Goal: Task Accomplishment & Management: Use online tool/utility

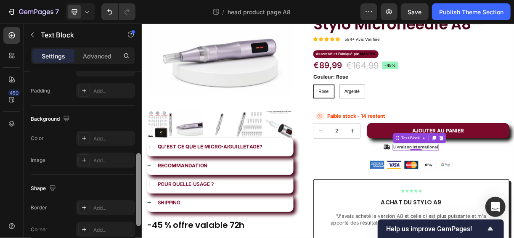
drag, startPoint x: 139, startPoint y: 135, endPoint x: 138, endPoint y: 219, distance: 83.3
click at [138, 219] on div at bounding box center [138, 189] width 5 height 73
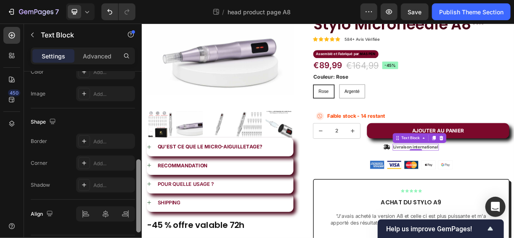
drag, startPoint x: 139, startPoint y: 197, endPoint x: 138, endPoint y: 224, distance: 26.9
click at [138, 224] on div at bounding box center [138, 195] width 5 height 73
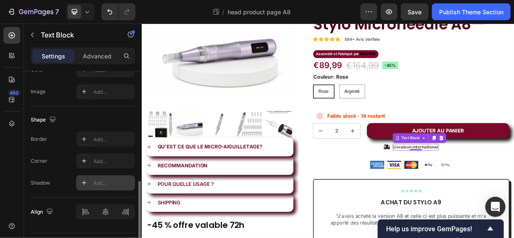
click at [103, 181] on div "Add..." at bounding box center [113, 184] width 40 height 8
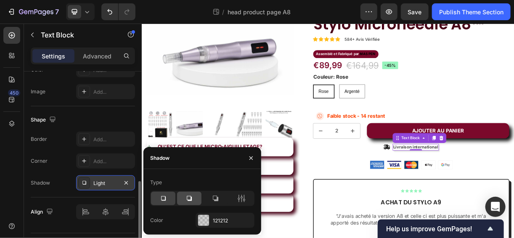
click at [183, 202] on div at bounding box center [189, 198] width 24 height 13
click at [208, 202] on div at bounding box center [215, 198] width 24 height 13
click at [169, 196] on div at bounding box center [163, 198] width 24 height 13
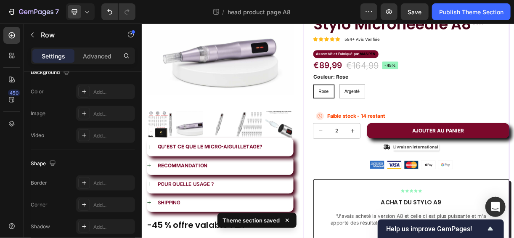
scroll to position [0, 0]
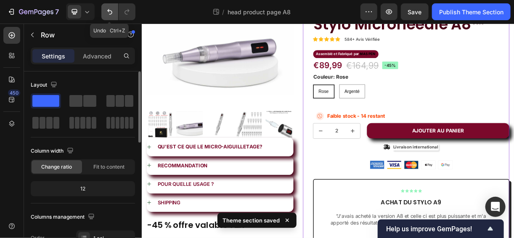
click at [110, 9] on icon "Undo/Redo" at bounding box center [110, 12] width 8 height 8
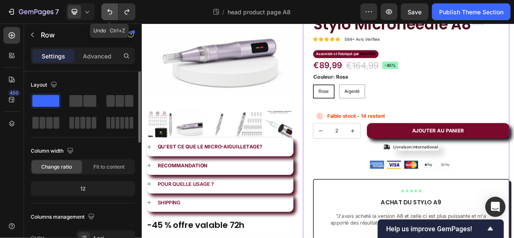
click at [110, 9] on icon "Undo/Redo" at bounding box center [110, 12] width 8 height 8
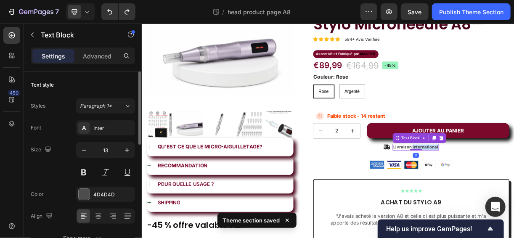
click at [513, 189] on p "Livraison international" at bounding box center [512, 191] width 61 height 7
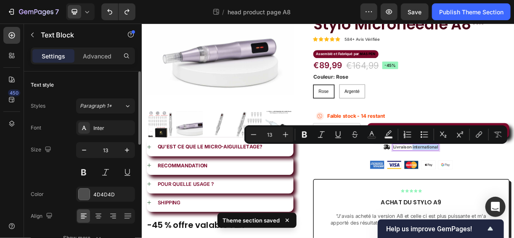
click at [513, 189] on p "Livraison international" at bounding box center [512, 191] width 61 height 7
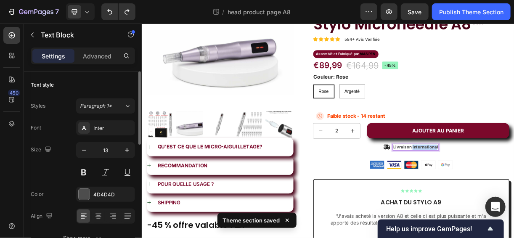
click at [513, 189] on p "Livraison international" at bounding box center [512, 191] width 61 height 7
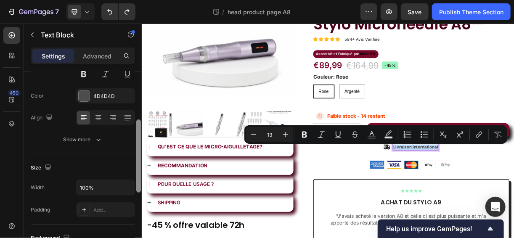
scroll to position [106, 0]
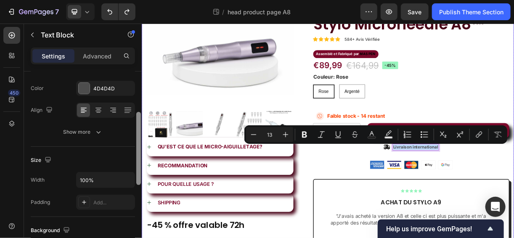
drag, startPoint x: 280, startPoint y: 148, endPoint x: 144, endPoint y: 270, distance: 182.6
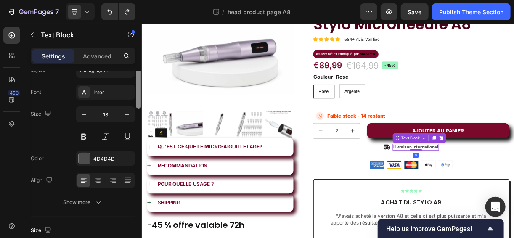
scroll to position [0, 0]
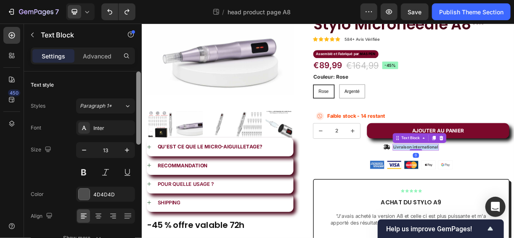
click at [496, 190] on p "Livraison international" at bounding box center [512, 191] width 61 height 7
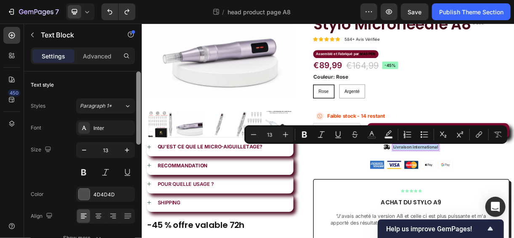
click at [496, 190] on p "Livraison international" at bounding box center [512, 191] width 61 height 7
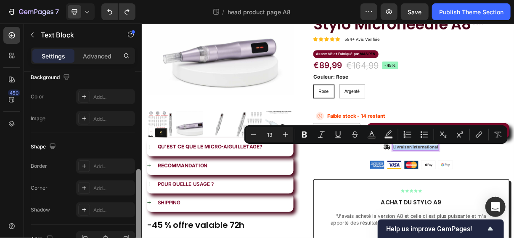
scroll to position [260, 0]
click at [135, 225] on div "Align" at bounding box center [83, 238] width 104 height 29
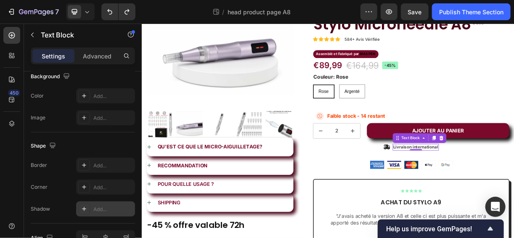
click at [126, 212] on div "Add..." at bounding box center [105, 208] width 59 height 15
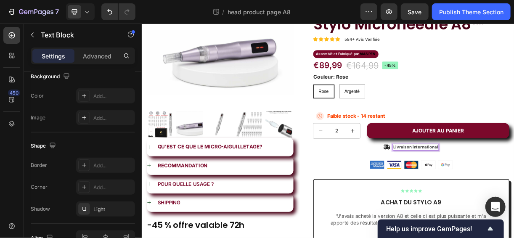
click at [506, 192] on p "Livraison international" at bounding box center [512, 191] width 61 height 7
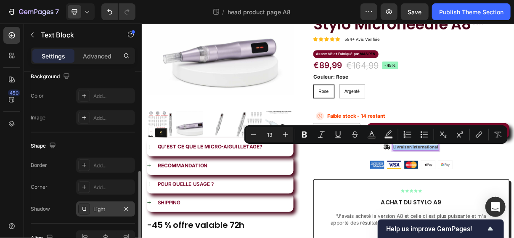
click at [98, 206] on div "Light" at bounding box center [105, 210] width 24 height 8
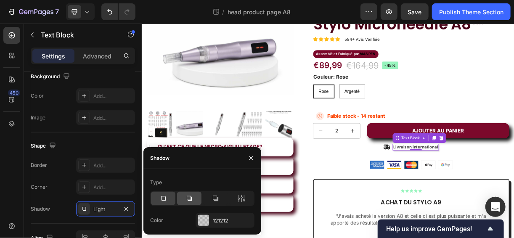
click at [191, 197] on icon at bounding box center [189, 198] width 5 height 5
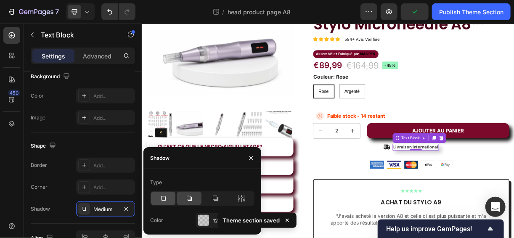
click at [166, 200] on icon at bounding box center [163, 198] width 8 height 8
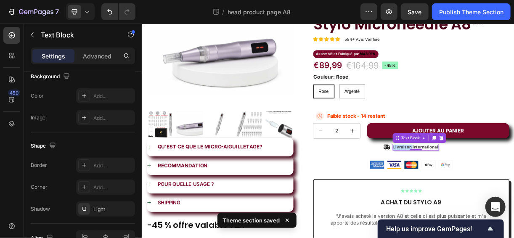
click at [498, 189] on p "Livraison international" at bounding box center [512, 191] width 61 height 7
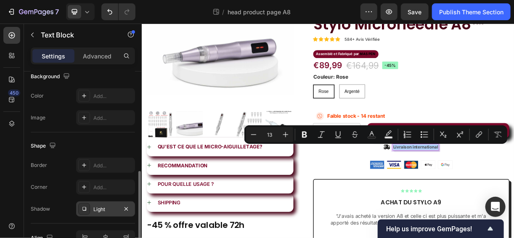
click at [101, 211] on div "Light" at bounding box center [105, 208] width 59 height 15
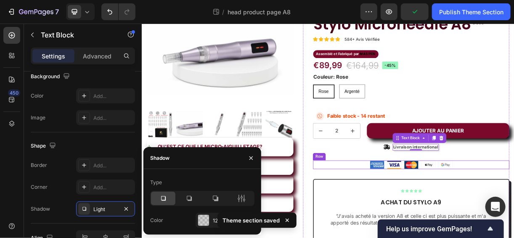
click at [412, 213] on div "Image Image Image Image Image Row" at bounding box center [506, 215] width 266 height 12
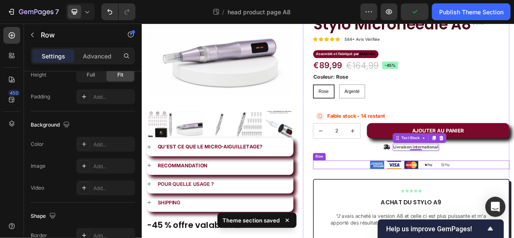
scroll to position [0, 0]
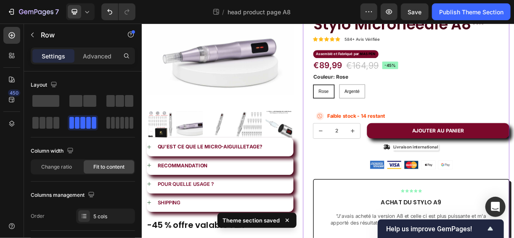
click at [431, 179] on div "fall sales Text Block Stylo Microneedle A8™ Product Title Icon Icon Icon Icon I…" at bounding box center [506, 168] width 266 height 378
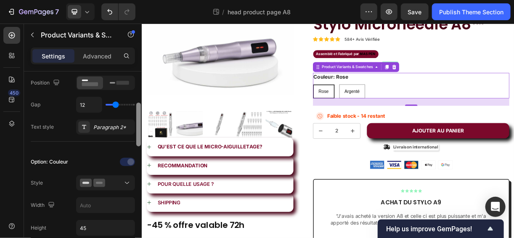
scroll to position [158, 0]
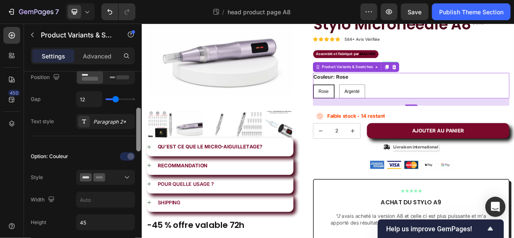
drag, startPoint x: 138, startPoint y: 109, endPoint x: 140, endPoint y: 146, distance: 36.6
click at [140, 146] on div at bounding box center [138, 130] width 5 height 44
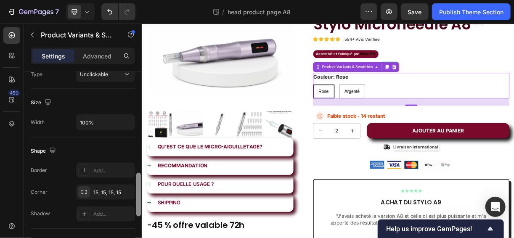
scroll to position [524, 0]
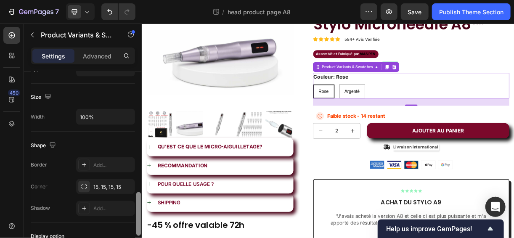
drag, startPoint x: 138, startPoint y: 130, endPoint x: 135, endPoint y: 214, distance: 84.6
click at [135, 214] on div at bounding box center [138, 166] width 6 height 191
click at [98, 207] on div "Add..." at bounding box center [113, 209] width 40 height 8
radio input "true"
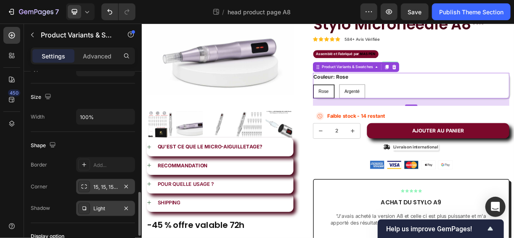
click at [104, 184] on div "15, 15, 15, 15" at bounding box center [105, 187] width 24 height 8
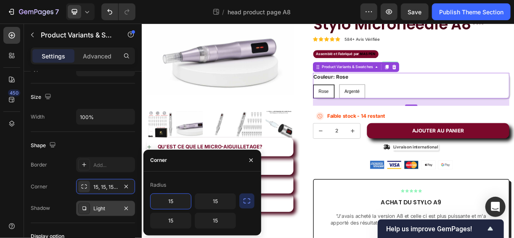
click at [180, 201] on input "15" at bounding box center [171, 201] width 40 height 15
type input "2"
type input "5"
type input "15"
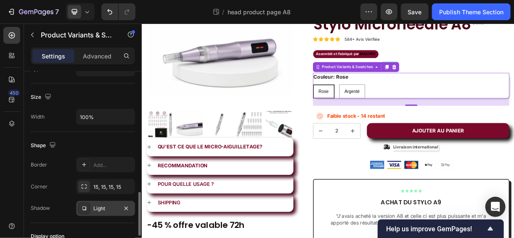
click at [108, 139] on div "Shape" at bounding box center [83, 145] width 104 height 13
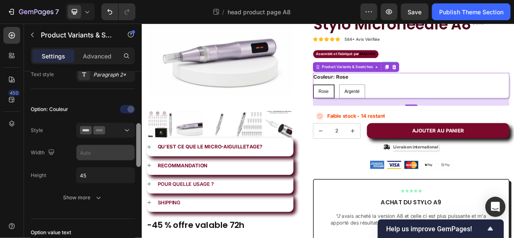
scroll to position [225, 0]
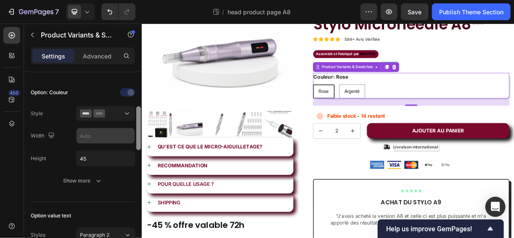
drag, startPoint x: 139, startPoint y: 200, endPoint x: 126, endPoint y: 131, distance: 70.1
click at [126, 131] on div "Type Separated Product source Stylo Microneedle A8™ Option gap Gap 24 Option ti…" at bounding box center [83, 166] width 118 height 191
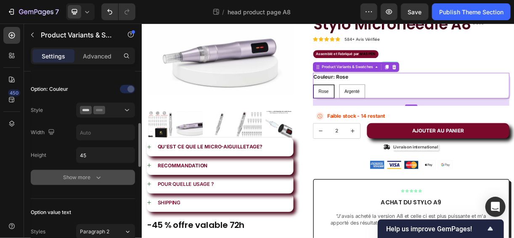
click at [74, 175] on div "Show more" at bounding box center [83, 177] width 39 height 8
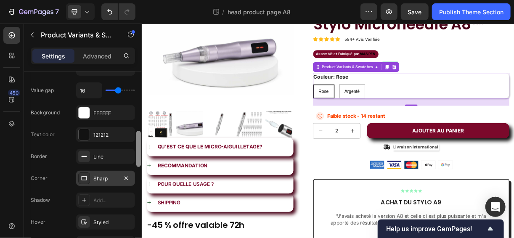
scroll to position [318, 0]
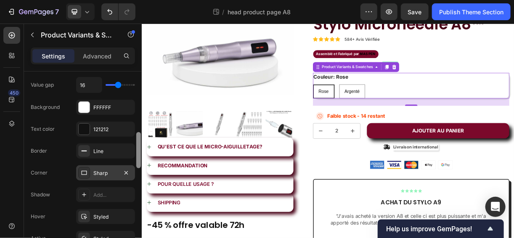
drag, startPoint x: 136, startPoint y: 154, endPoint x: 132, endPoint y: 175, distance: 21.9
click at [132, 175] on div "Type Separated Product source Stylo Microneedle A8™ Option gap Gap 24 Option ti…" at bounding box center [83, 166] width 118 height 191
click at [109, 166] on div "Sharp" at bounding box center [105, 172] width 59 height 15
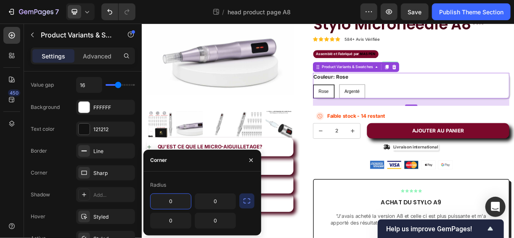
click at [167, 198] on input "0" at bounding box center [171, 201] width 40 height 15
type input "15"
click at [218, 200] on input "0" at bounding box center [215, 201] width 40 height 15
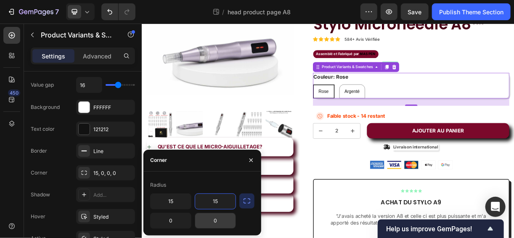
type input "15"
click at [226, 218] on input "0" at bounding box center [215, 220] width 40 height 15
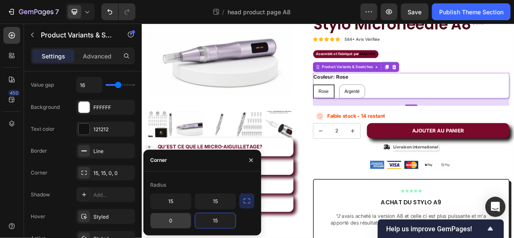
type input "15"
click at [168, 222] on input "0" at bounding box center [171, 220] width 40 height 15
type input "15"
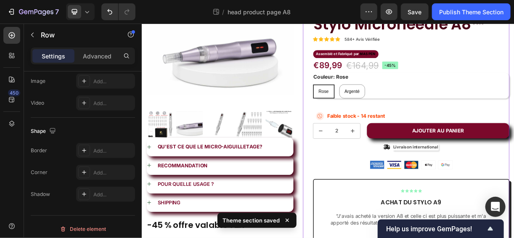
click at [360, 137] on div "fall sales Text Block Stylo Microneedle A8™ Product Title Icon Icon Icon Icon I…" at bounding box center [500, 168] width 280 height 378
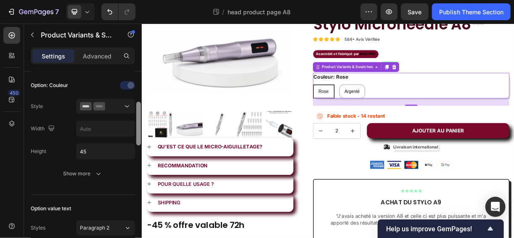
drag, startPoint x: 136, startPoint y: 109, endPoint x: 136, endPoint y: 163, distance: 53.8
click at [136, 163] on div at bounding box center [138, 148] width 6 height 191
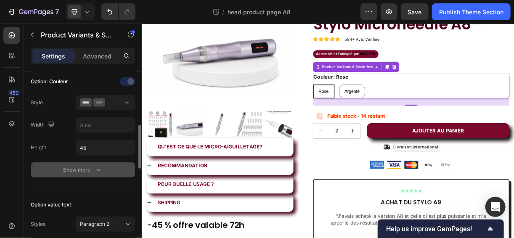
click at [86, 175] on button "Show more" at bounding box center [83, 169] width 104 height 15
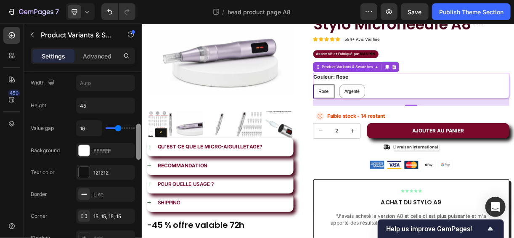
scroll to position [286, 0]
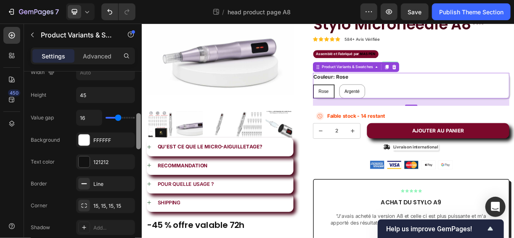
drag, startPoint x: 138, startPoint y: 143, endPoint x: 136, endPoint y: 155, distance: 12.3
click at [136, 149] on div at bounding box center [138, 131] width 5 height 36
click at [83, 187] on div "Value gap 16 Background FFFFFF Text color 121212 Border Line Corner 15, 15, 15,…" at bounding box center [83, 205] width 104 height 191
click at [83, 187] on div "Line" at bounding box center [105, 183] width 59 height 15
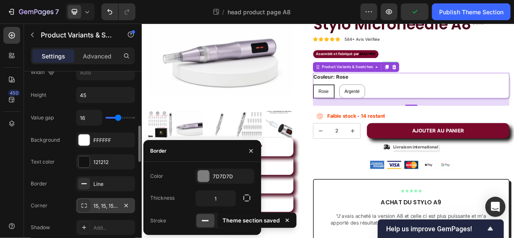
click at [92, 205] on div "15, 15, 15, 15" at bounding box center [105, 205] width 59 height 15
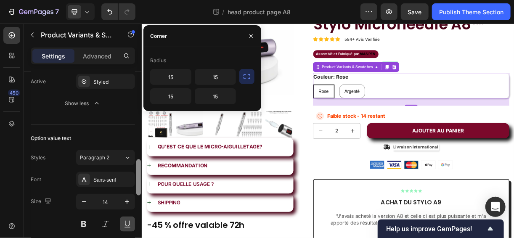
scroll to position [526, 0]
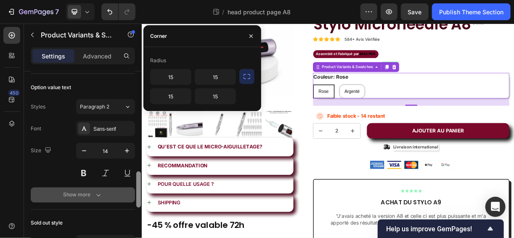
drag, startPoint x: 137, startPoint y: 140, endPoint x: 131, endPoint y: 185, distance: 46.2
click at [131, 185] on div "Type Separated Product source Stylo Microneedle A8™ Option gap Gap 24 Option ti…" at bounding box center [83, 166] width 118 height 191
click at [109, 192] on button "Show more" at bounding box center [83, 195] width 104 height 15
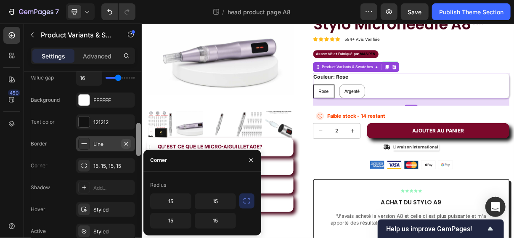
scroll to position [321, 0]
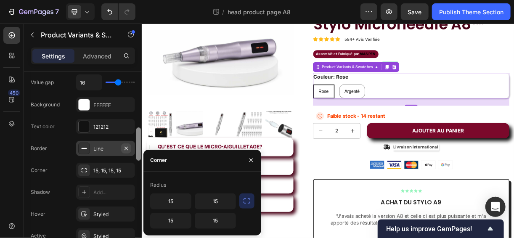
drag, startPoint x: 137, startPoint y: 183, endPoint x: 125, endPoint y: 143, distance: 41.0
click at [125, 143] on div "Type Separated Product source Stylo Microneedle A8™ Option gap Gap 24 Option ti…" at bounding box center [83, 166] width 118 height 191
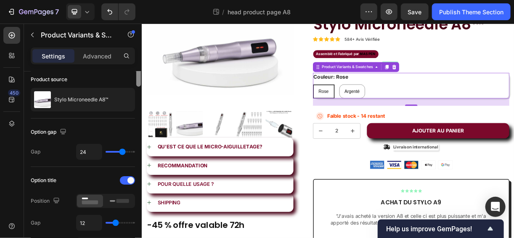
scroll to position [0, 0]
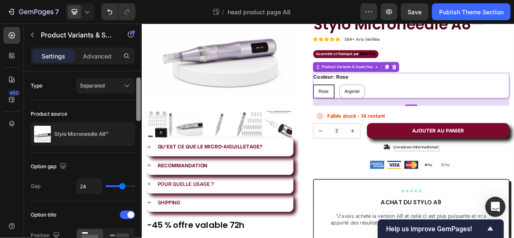
click at [138, 102] on div at bounding box center [138, 99] width 5 height 44
click at [116, 79] on button "Separated" at bounding box center [105, 85] width 59 height 15
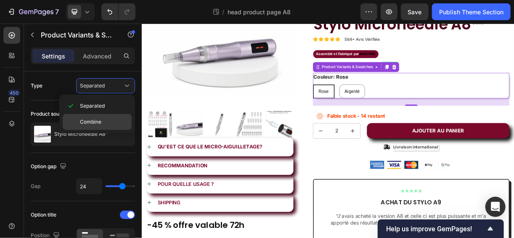
click at [97, 118] on span "Combine" at bounding box center [90, 122] width 21 height 8
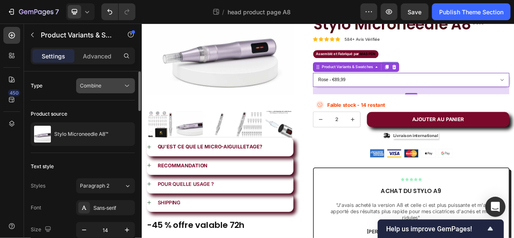
click at [108, 84] on div "Combine" at bounding box center [101, 86] width 43 height 8
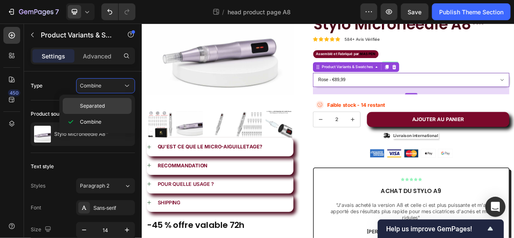
click at [98, 113] on div "Separated" at bounding box center [97, 106] width 69 height 16
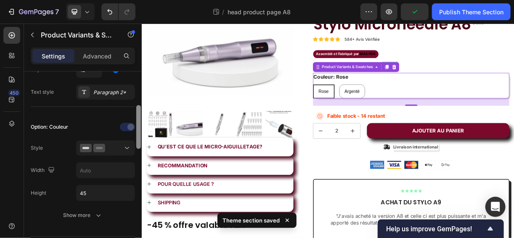
scroll to position [189, 0]
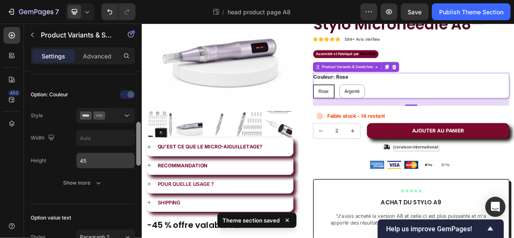
drag, startPoint x: 137, startPoint y: 110, endPoint x: 134, endPoint y: 160, distance: 50.6
click at [134, 160] on div "Type Separated Product source Stylo Microneedle A8™ Option gap Gap 24 Option ti…" at bounding box center [83, 166] width 118 height 191
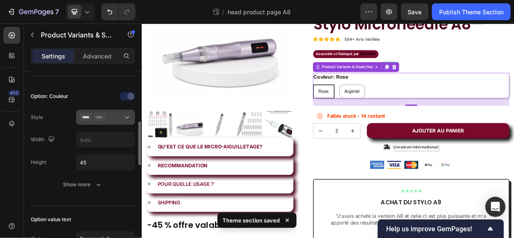
click at [115, 118] on div at bounding box center [105, 117] width 51 height 8
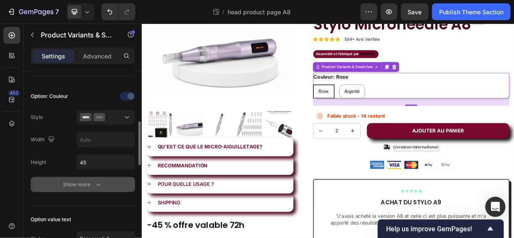
click at [32, 178] on button "Show more" at bounding box center [83, 184] width 104 height 15
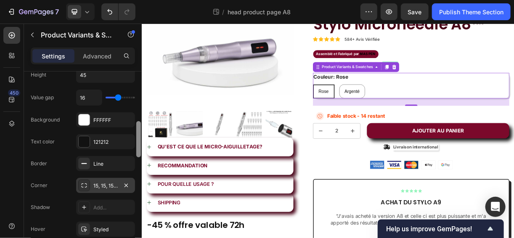
scroll to position [311, 0]
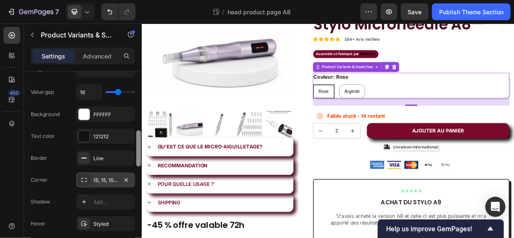
drag, startPoint x: 137, startPoint y: 162, endPoint x: 130, endPoint y: 183, distance: 22.6
click at [130, 183] on div "Type Separated Product source Stylo Microneedle A8™ Option gap Gap 24 Option ti…" at bounding box center [83, 166] width 118 height 191
click at [96, 180] on div "15, 15, 15, 15" at bounding box center [105, 181] width 24 height 8
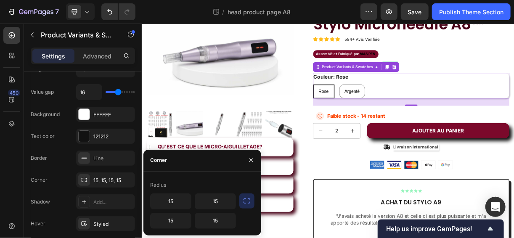
click at [243, 202] on icon "button" at bounding box center [247, 201] width 8 height 8
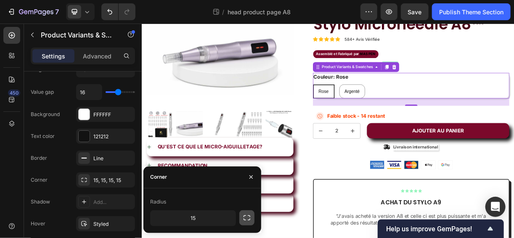
click at [249, 218] on icon "button" at bounding box center [247, 218] width 8 height 8
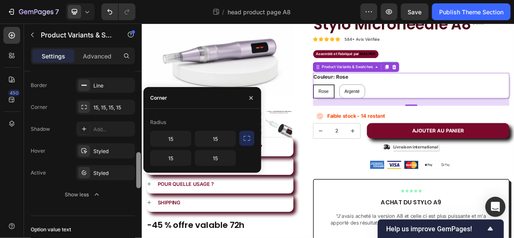
scroll to position [391, 0]
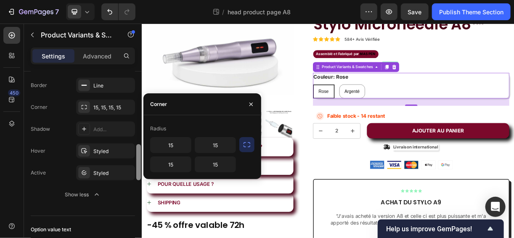
drag, startPoint x: 138, startPoint y: 158, endPoint x: 136, endPoint y: 171, distance: 13.3
click at [136, 171] on div at bounding box center [138, 166] width 6 height 191
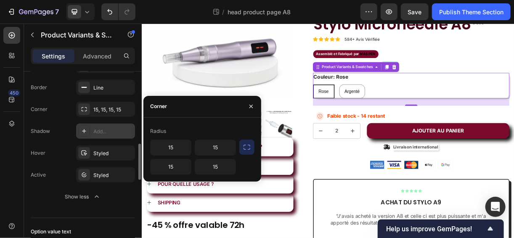
click at [106, 131] on div "Add..." at bounding box center [113, 132] width 40 height 8
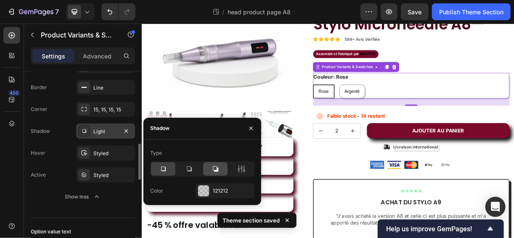
click at [205, 169] on div at bounding box center [215, 168] width 24 height 13
click at [191, 167] on icon at bounding box center [189, 169] width 8 height 8
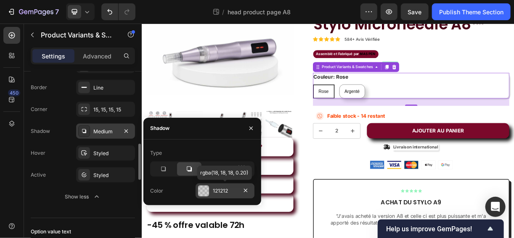
click at [209, 188] on div at bounding box center [203, 190] width 11 height 11
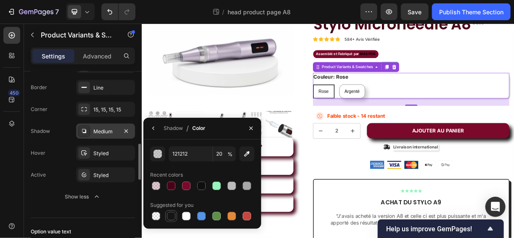
click at [176, 212] on div at bounding box center [171, 216] width 10 height 10
type input "151515"
type input "100"
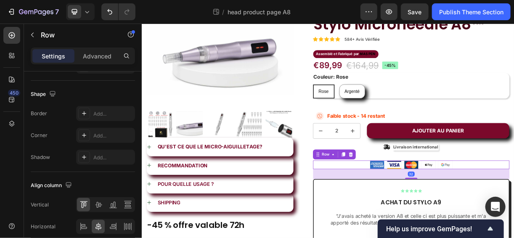
scroll to position [0, 0]
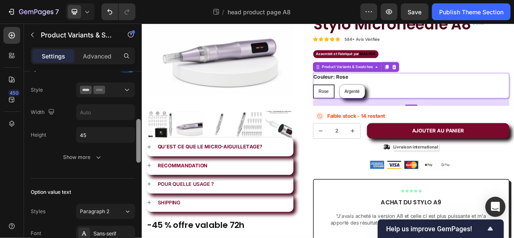
drag, startPoint x: 139, startPoint y: 98, endPoint x: 136, endPoint y: 155, distance: 56.8
click at [136, 155] on div at bounding box center [138, 141] width 5 height 44
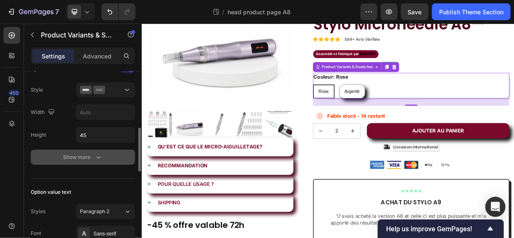
click at [99, 156] on icon "button" at bounding box center [98, 157] width 4 height 3
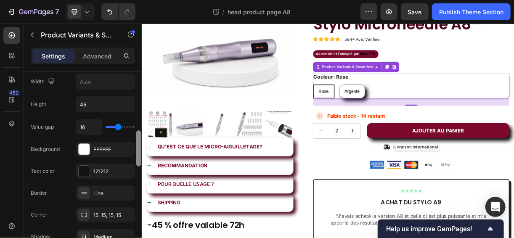
scroll to position [288, 0]
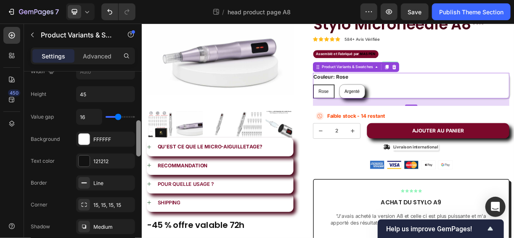
drag, startPoint x: 140, startPoint y: 153, endPoint x: 138, endPoint y: 163, distance: 9.8
click at [138, 163] on div at bounding box center [138, 162] width 6 height 191
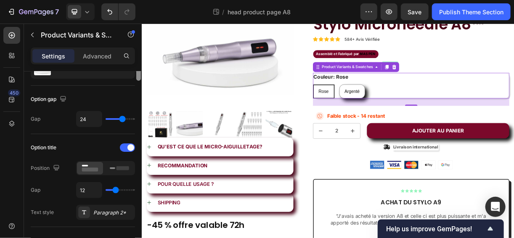
scroll to position [87, 0]
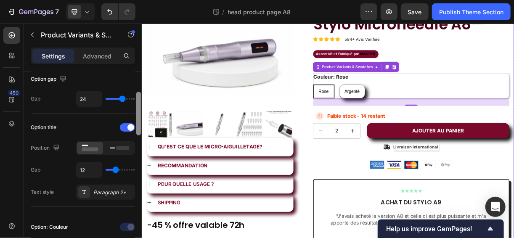
drag, startPoint x: 278, startPoint y: 137, endPoint x: 143, endPoint y: 201, distance: 150.5
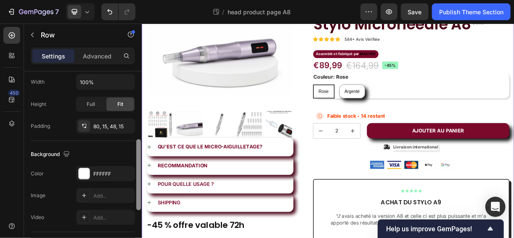
scroll to position [207, 0]
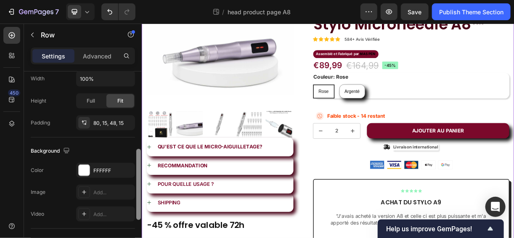
click at [108, 161] on div "Background The changes might be hidden by the video. Color FFFFFF Image Add... …" at bounding box center [83, 183] width 104 height 91
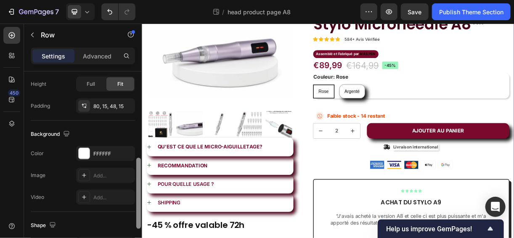
scroll to position [226, 0]
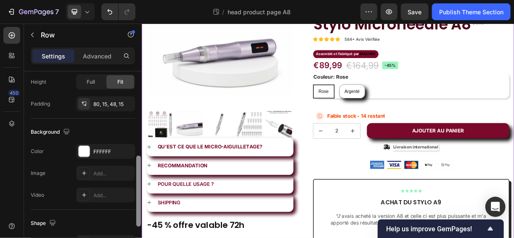
drag, startPoint x: 137, startPoint y: 157, endPoint x: 137, endPoint y: 165, distance: 7.6
click at [137, 165] on div at bounding box center [138, 191] width 5 height 71
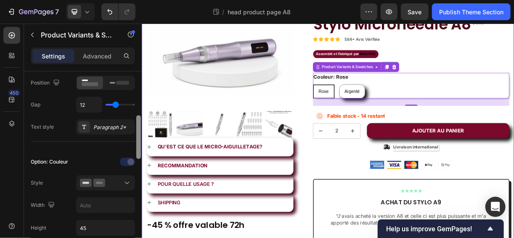
scroll to position [162, 0]
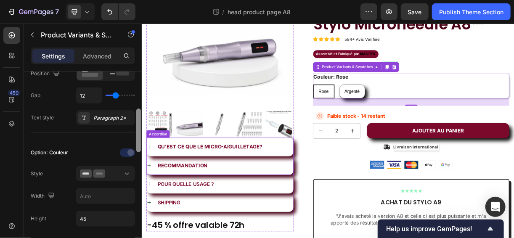
drag, startPoint x: 279, startPoint y: 126, endPoint x: 148, endPoint y: 215, distance: 158.3
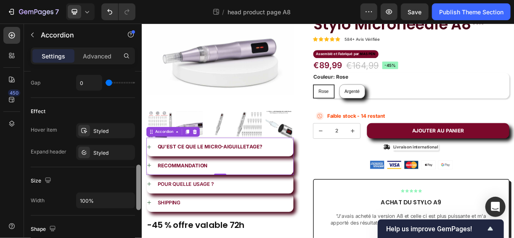
scroll to position [415, 0]
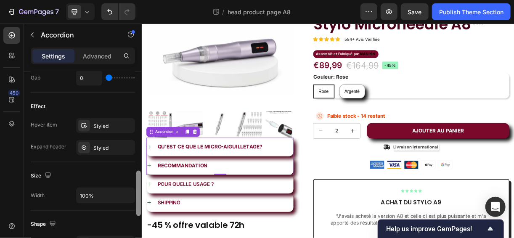
click at [138, 198] on div at bounding box center [138, 193] width 5 height 45
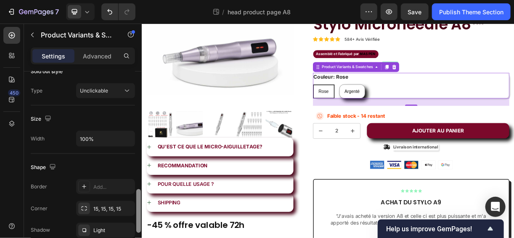
scroll to position [504, 0]
drag, startPoint x: 138, startPoint y: 112, endPoint x: 138, endPoint y: 229, distance: 116.5
click at [138, 229] on div at bounding box center [138, 210] width 5 height 44
click at [113, 204] on div "15, 15, 15, 15" at bounding box center [105, 208] width 24 height 8
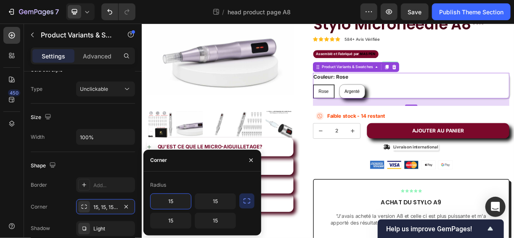
click at [177, 198] on input "15" at bounding box center [171, 201] width 40 height 15
type input "0"
click at [205, 196] on input "15" at bounding box center [215, 201] width 40 height 15
type input "0"
click at [218, 219] on input "15" at bounding box center [215, 220] width 40 height 15
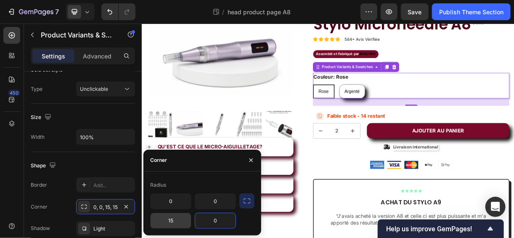
type input "0"
click at [167, 224] on input "0" at bounding box center [171, 220] width 40 height 15
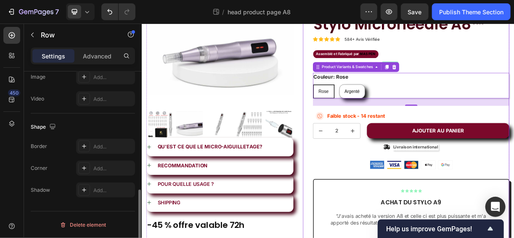
scroll to position [0, 0]
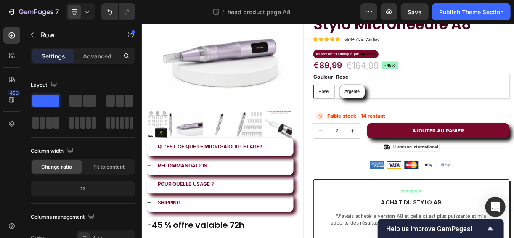
click at [365, 212] on div "fall sales Text Block Stylo Microneedle A8™ Product Title Icon Icon Icon Icon I…" at bounding box center [500, 168] width 280 height 378
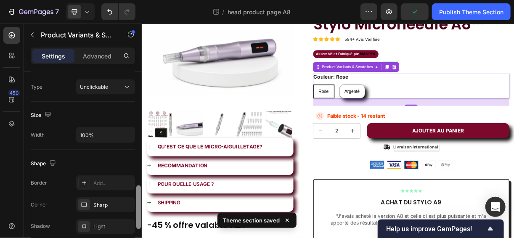
drag, startPoint x: 137, startPoint y: 106, endPoint x: 142, endPoint y: 225, distance: 119.1
click at [142, 0] on div "7 Theme section / head product page A8 Preview Publish Theme Section 450 Sectio…" at bounding box center [257, 0] width 514 height 0
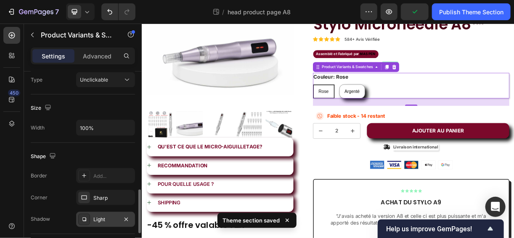
click at [108, 220] on div "Light" at bounding box center [105, 219] width 59 height 15
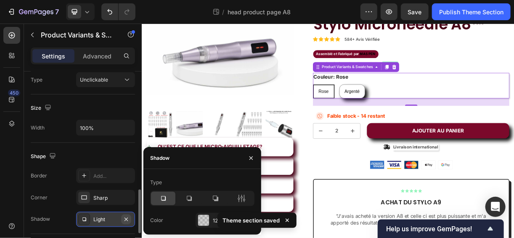
click at [124, 220] on button "button" at bounding box center [126, 219] width 10 height 10
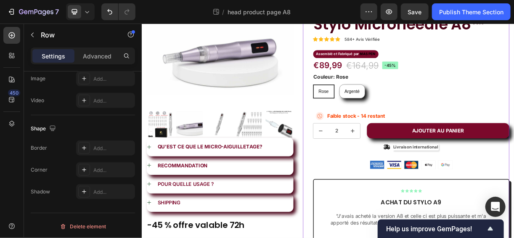
scroll to position [0, 0]
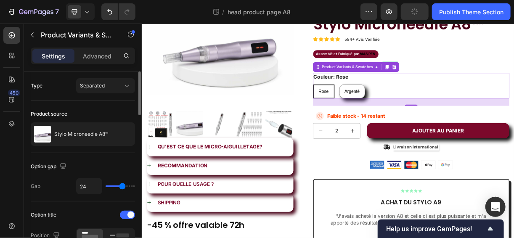
click at [387, 114] on span "Rose" at bounding box center [388, 115] width 14 height 7
click at [373, 106] on input "[PERSON_NAME]" at bounding box center [373, 106] width 0 height 0
radio input "true"
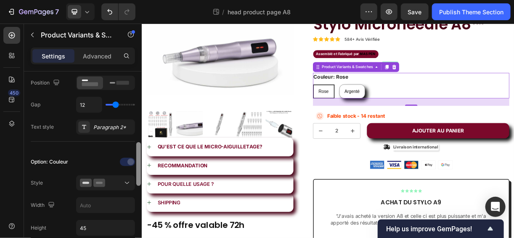
scroll to position [185, 0]
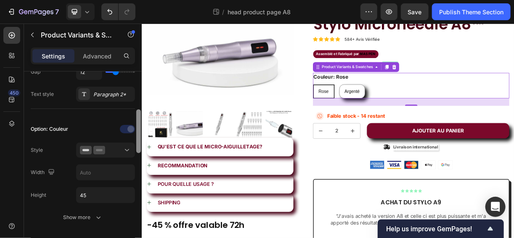
drag, startPoint x: 136, startPoint y: 113, endPoint x: 133, endPoint y: 156, distance: 43.0
click at [133, 156] on div "Type Separated Product source Stylo Microneedle A8™ Option gap Gap 24 Option ti…" at bounding box center [83, 166] width 118 height 191
click at [107, 60] on p "Advanced" at bounding box center [97, 56] width 29 height 9
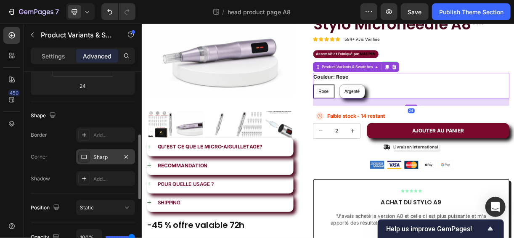
click at [103, 158] on div "Sharp" at bounding box center [105, 158] width 24 height 8
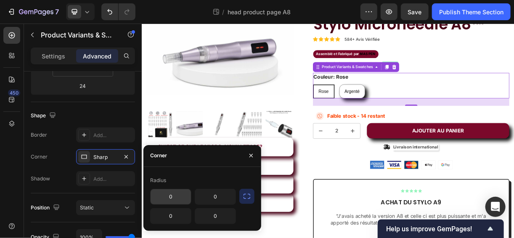
click at [177, 195] on input "0" at bounding box center [171, 196] width 40 height 15
type input "15"
click at [215, 196] on input "0" at bounding box center [215, 196] width 40 height 15
type input "1"
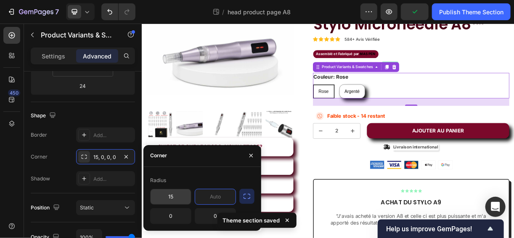
click at [181, 196] on input "15" at bounding box center [171, 196] width 40 height 15
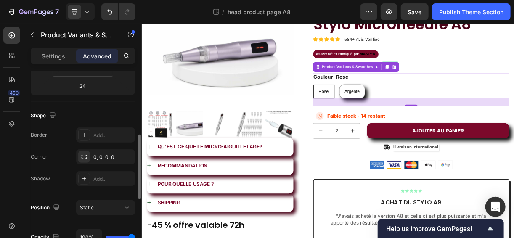
click at [69, 189] on div "Shape Border Add... Corner 0, 0, 0, 0 Shadow Add..." at bounding box center [83, 147] width 104 height 91
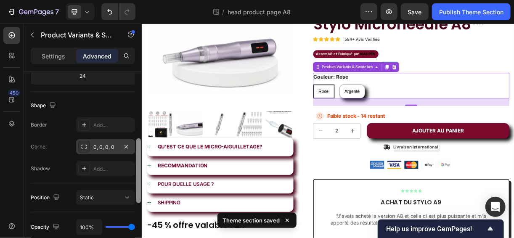
scroll to position [193, 0]
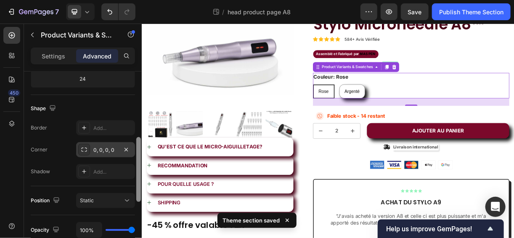
drag, startPoint x: 136, startPoint y: 142, endPoint x: 121, endPoint y: 145, distance: 15.3
click at [121, 145] on div "Display on Desktop Yes No Tablet Yes No Mobile Yes No Spacing (px) 0 0 24 0 0 0…" at bounding box center [83, 166] width 118 height 191
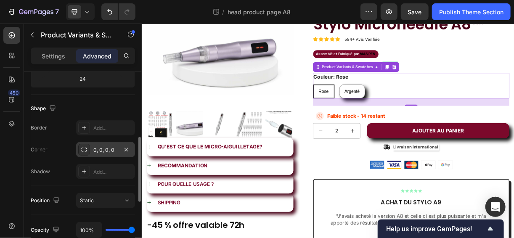
click at [108, 151] on div "0, 0, 0, 0" at bounding box center [105, 150] width 24 height 8
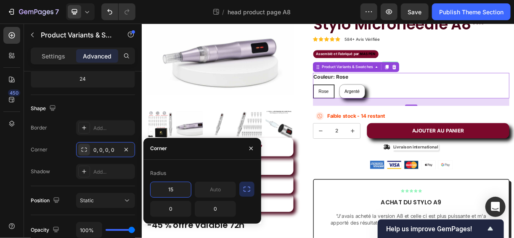
type input "1"
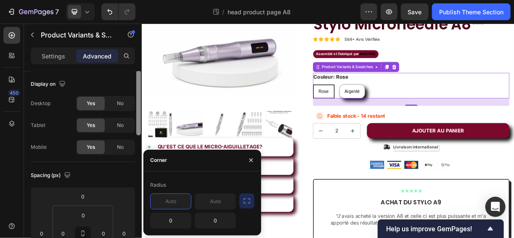
scroll to position [0, 0]
drag, startPoint x: 136, startPoint y: 141, endPoint x: 140, endPoint y: 71, distance: 69.9
click at [140, 71] on div at bounding box center [138, 166] width 6 height 191
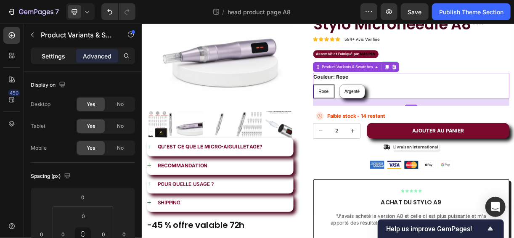
click at [54, 57] on p "Settings" at bounding box center [54, 56] width 24 height 9
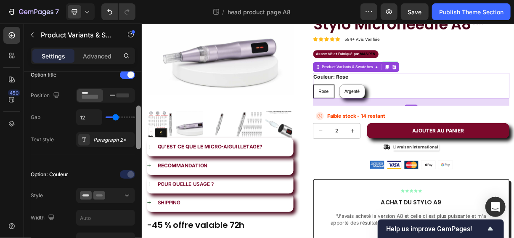
scroll to position [142, 0]
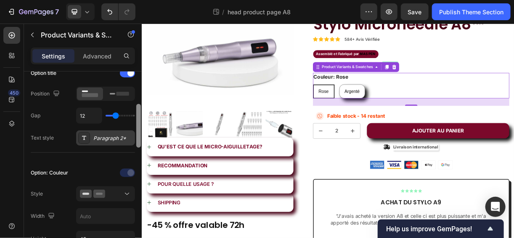
drag, startPoint x: 137, startPoint y: 97, endPoint x: 130, endPoint y: 130, distance: 33.7
click at [130, 130] on div "Type Separated Product source Stylo Microneedle A8™ Option gap Gap 24 Option ti…" at bounding box center [83, 166] width 118 height 191
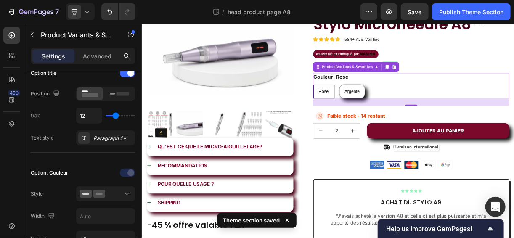
click at [386, 114] on span "Rose" at bounding box center [388, 115] width 14 height 7
click at [373, 106] on input "[PERSON_NAME]" at bounding box center [373, 106] width 0 height 0
radio input "true"
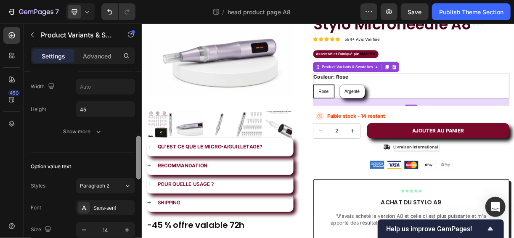
scroll to position [273, 0]
drag, startPoint x: 139, startPoint y: 111, endPoint x: 134, endPoint y: 141, distance: 30.8
click at [134, 141] on div "Type Separated Product source Stylo Microneedle A8™ Option gap Gap 24 Option ti…" at bounding box center [83, 166] width 118 height 191
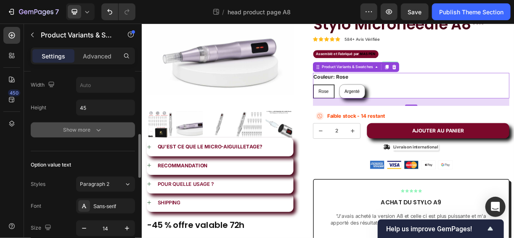
click at [116, 135] on button "Show more" at bounding box center [83, 129] width 104 height 15
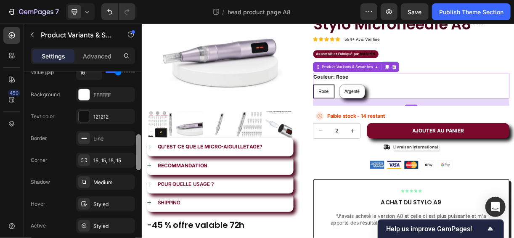
drag, startPoint x: 138, startPoint y: 157, endPoint x: 138, endPoint y: 171, distance: 13.9
click at [138, 171] on div at bounding box center [138, 166] width 6 height 191
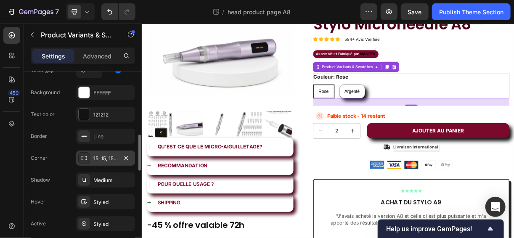
click at [104, 155] on div "15, 15, 15, 15" at bounding box center [105, 159] width 24 height 8
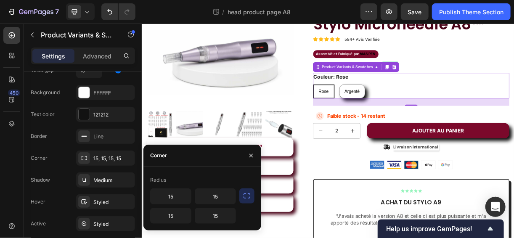
click at [252, 193] on button "button" at bounding box center [246, 195] width 15 height 15
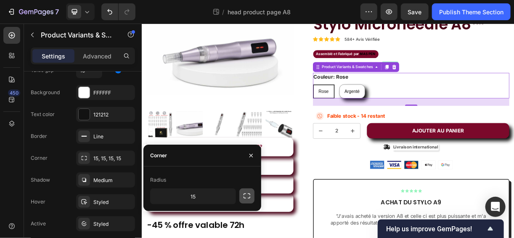
click at [252, 193] on button "button" at bounding box center [246, 195] width 15 height 15
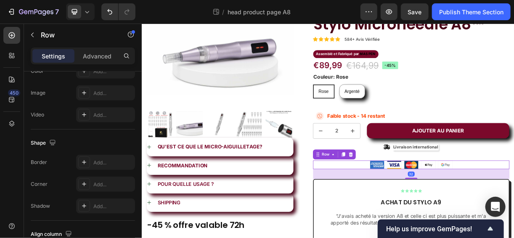
scroll to position [0, 0]
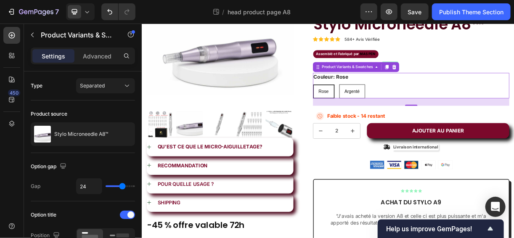
click at [429, 113] on span "Argenté" at bounding box center [426, 115] width 21 height 7
click at [409, 106] on input "Argenté Argenté Argenté" at bounding box center [409, 106] width 0 height 0
radio input "true"
click at [390, 114] on span "Rose" at bounding box center [388, 115] width 14 height 7
click at [373, 106] on input "[PERSON_NAME]" at bounding box center [373, 106] width 0 height 0
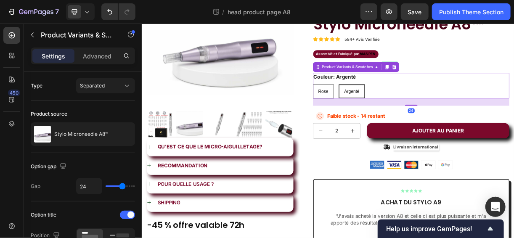
radio input "true"
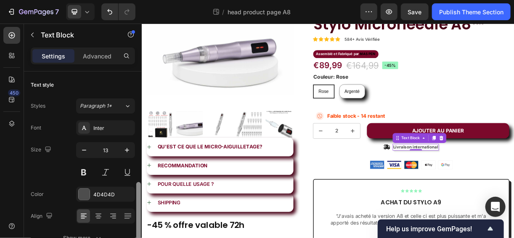
scroll to position [99, 0]
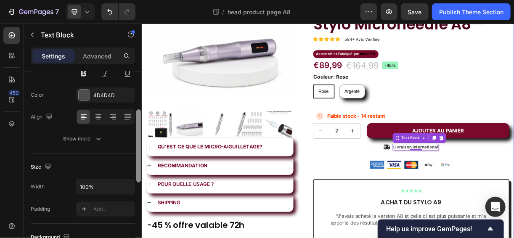
drag, startPoint x: 281, startPoint y: 140, endPoint x: 146, endPoint y: 300, distance: 209.2
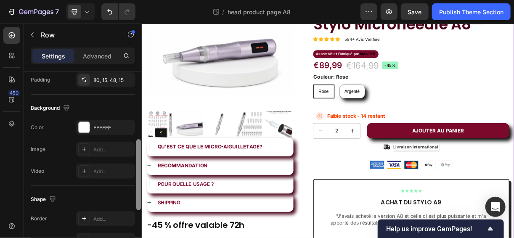
scroll to position [262, 0]
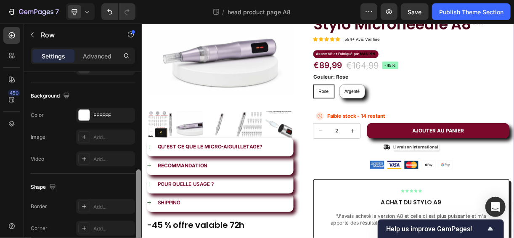
click at [139, 218] on div at bounding box center [138, 204] width 5 height 71
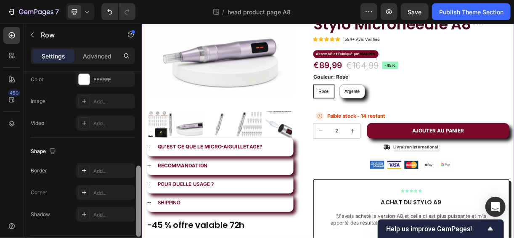
drag, startPoint x: 138, startPoint y: 214, endPoint x: 137, endPoint y: 229, distance: 14.3
click at [137, 229] on div at bounding box center [138, 201] width 5 height 71
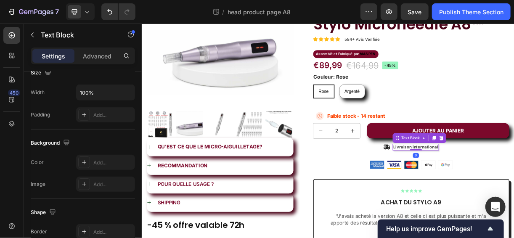
scroll to position [299, 0]
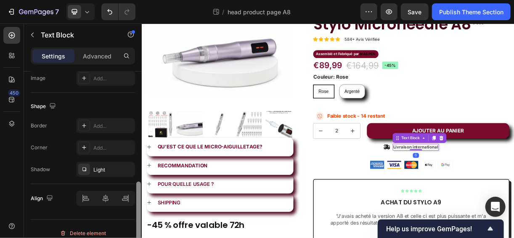
drag, startPoint x: 139, startPoint y: 140, endPoint x: 148, endPoint y: 255, distance: 115.6
click at [148, 0] on html "7 Theme section / head product page A8 Preview Save Publish Theme Section 450 S…" at bounding box center [257, 0] width 514 height 0
click at [126, 169] on icon "button" at bounding box center [126, 169] width 7 height 7
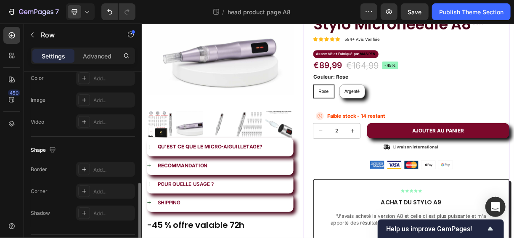
scroll to position [0, 0]
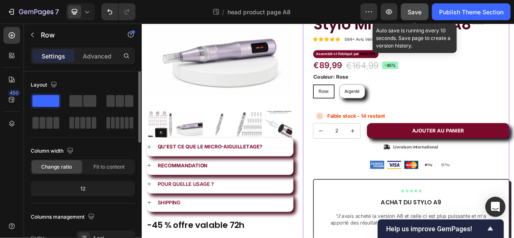
click at [408, 17] on button "Save" at bounding box center [415, 11] width 28 height 17
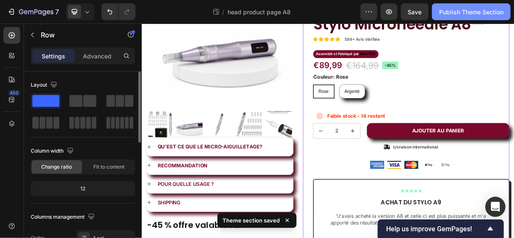
click at [456, 10] on div "Publish Theme Section" at bounding box center [471, 12] width 64 height 9
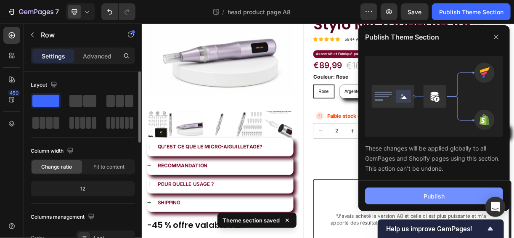
click at [412, 193] on button "Publish" at bounding box center [434, 196] width 138 height 17
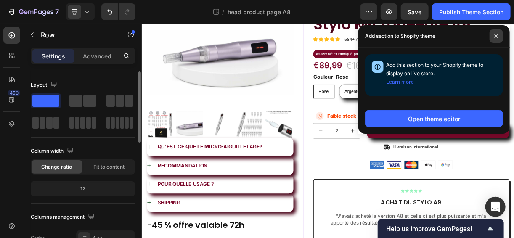
click at [498, 35] on icon at bounding box center [496, 35] width 3 height 3
